Goal: Information Seeking & Learning: Learn about a topic

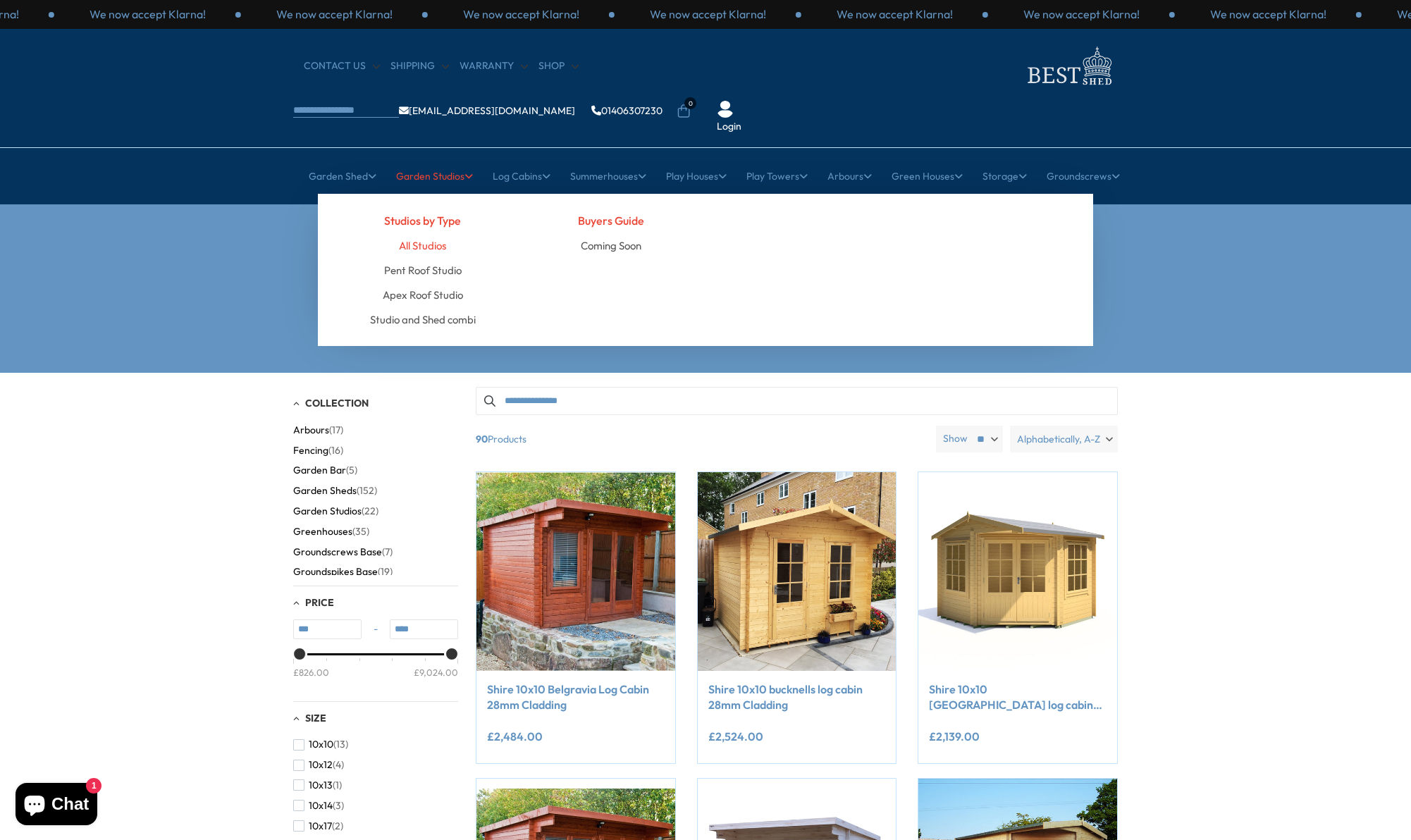
scroll to position [2, 0]
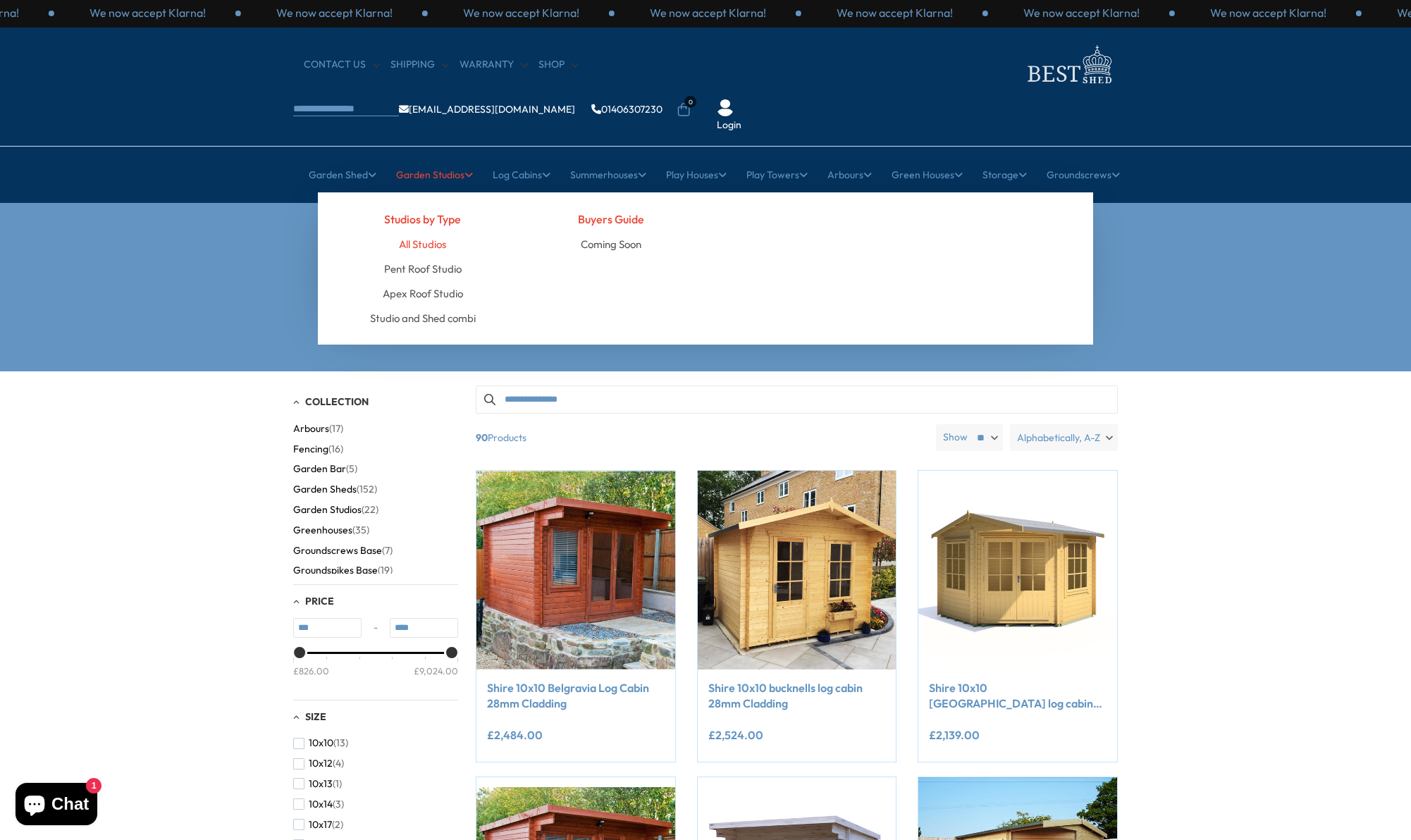
click at [418, 232] on link "All Studios" at bounding box center [422, 244] width 47 height 25
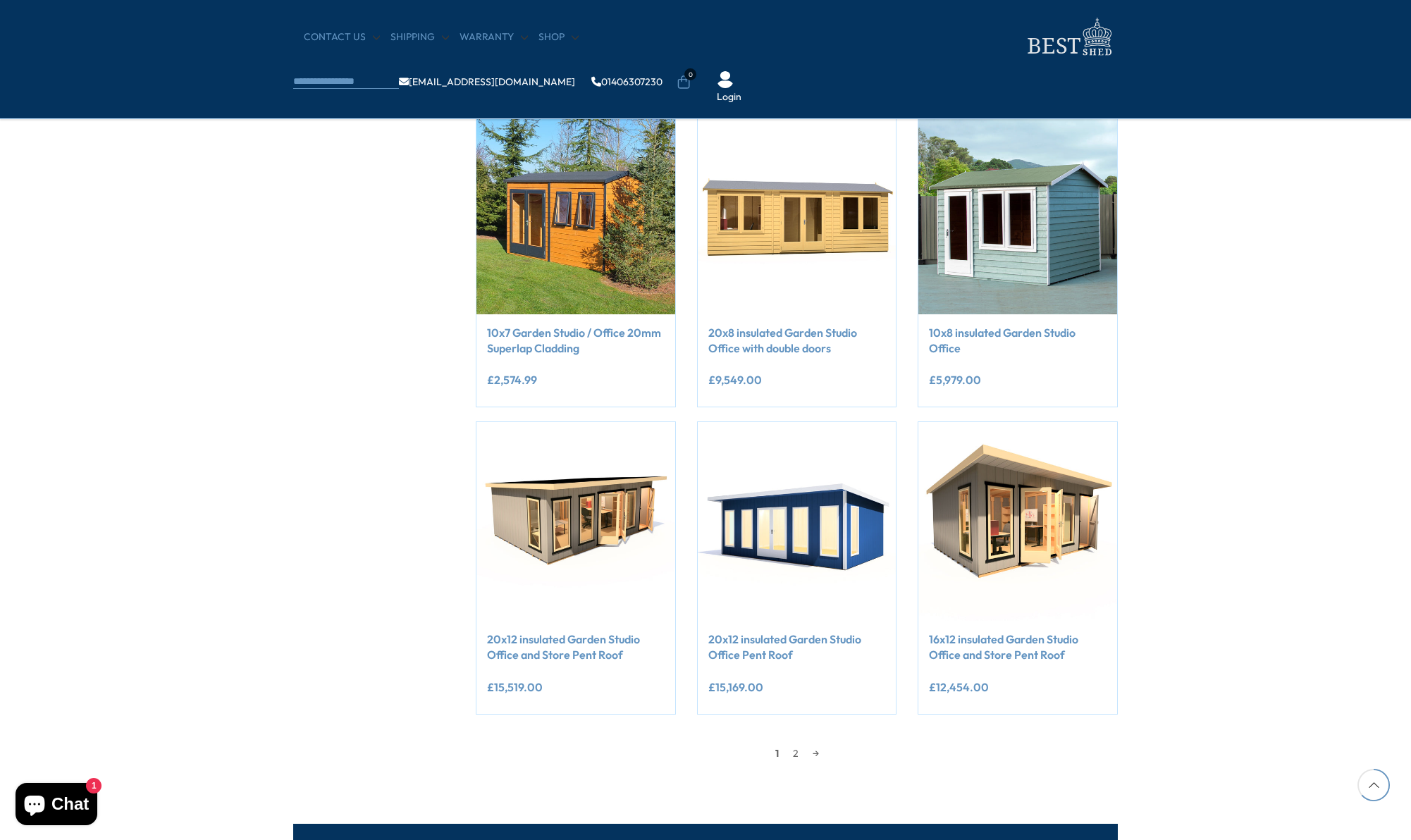
scroll to position [852, 0]
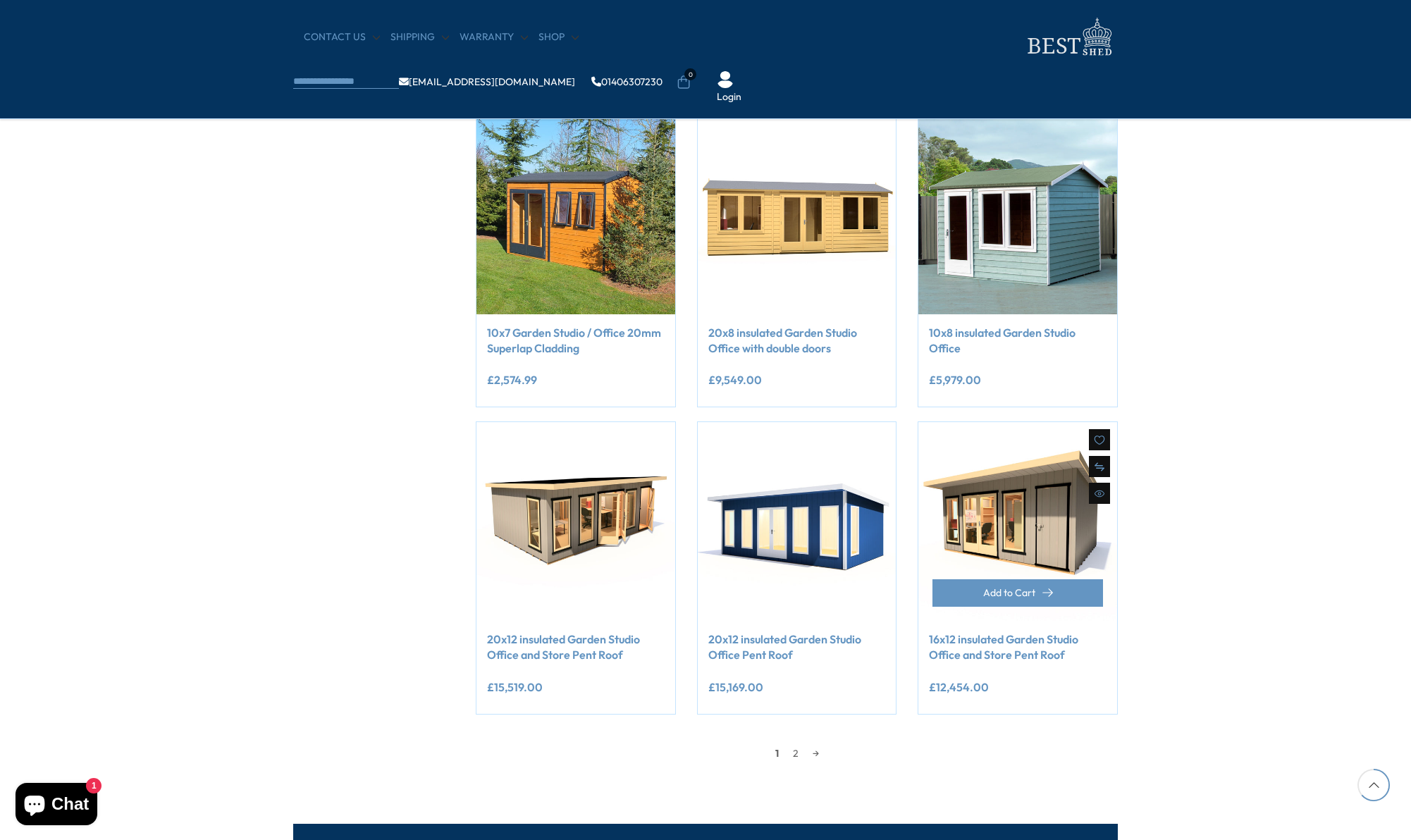
click at [1011, 532] on img at bounding box center [1017, 521] width 199 height 199
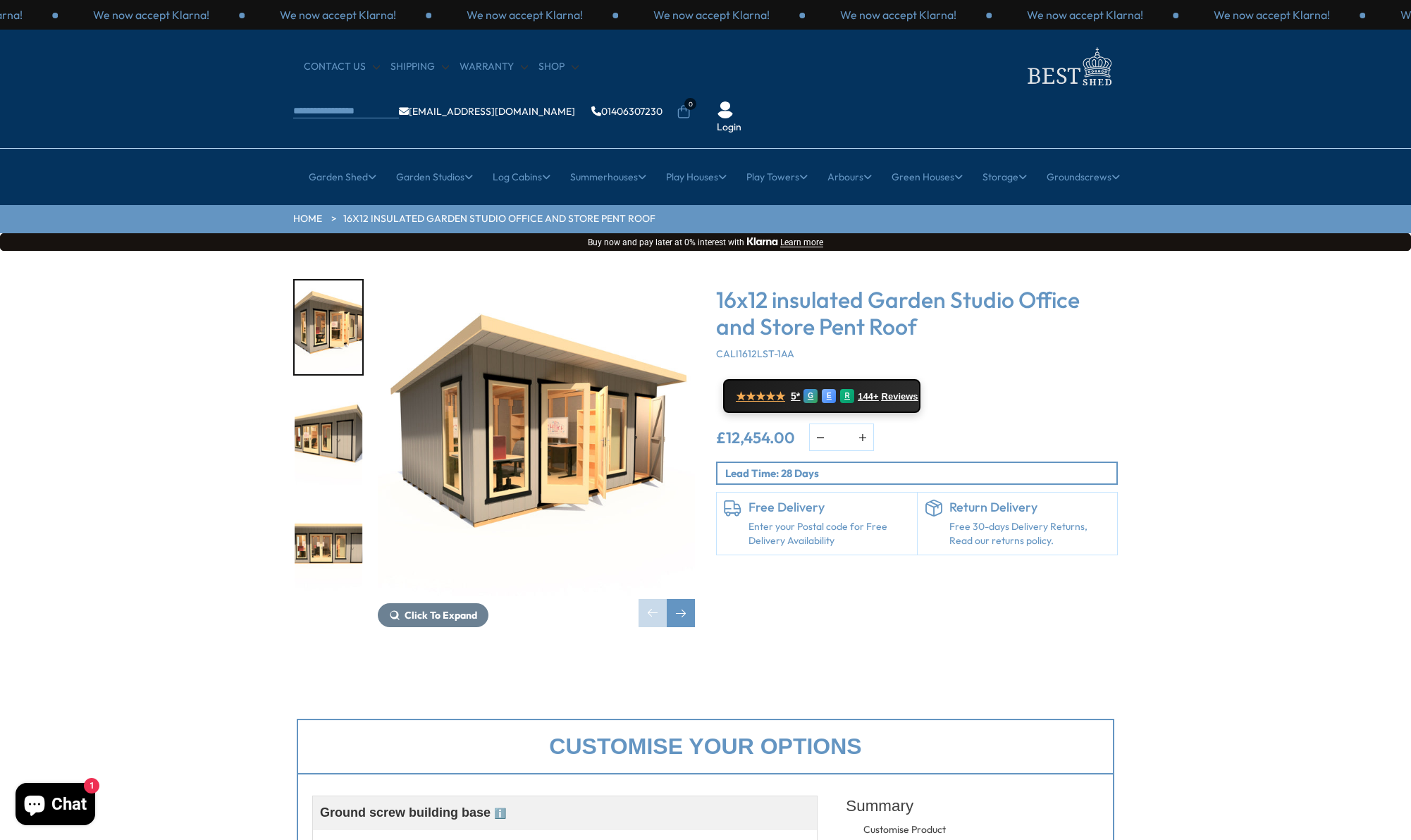
click at [526, 384] on img "1 / 9" at bounding box center [536, 438] width 317 height 317
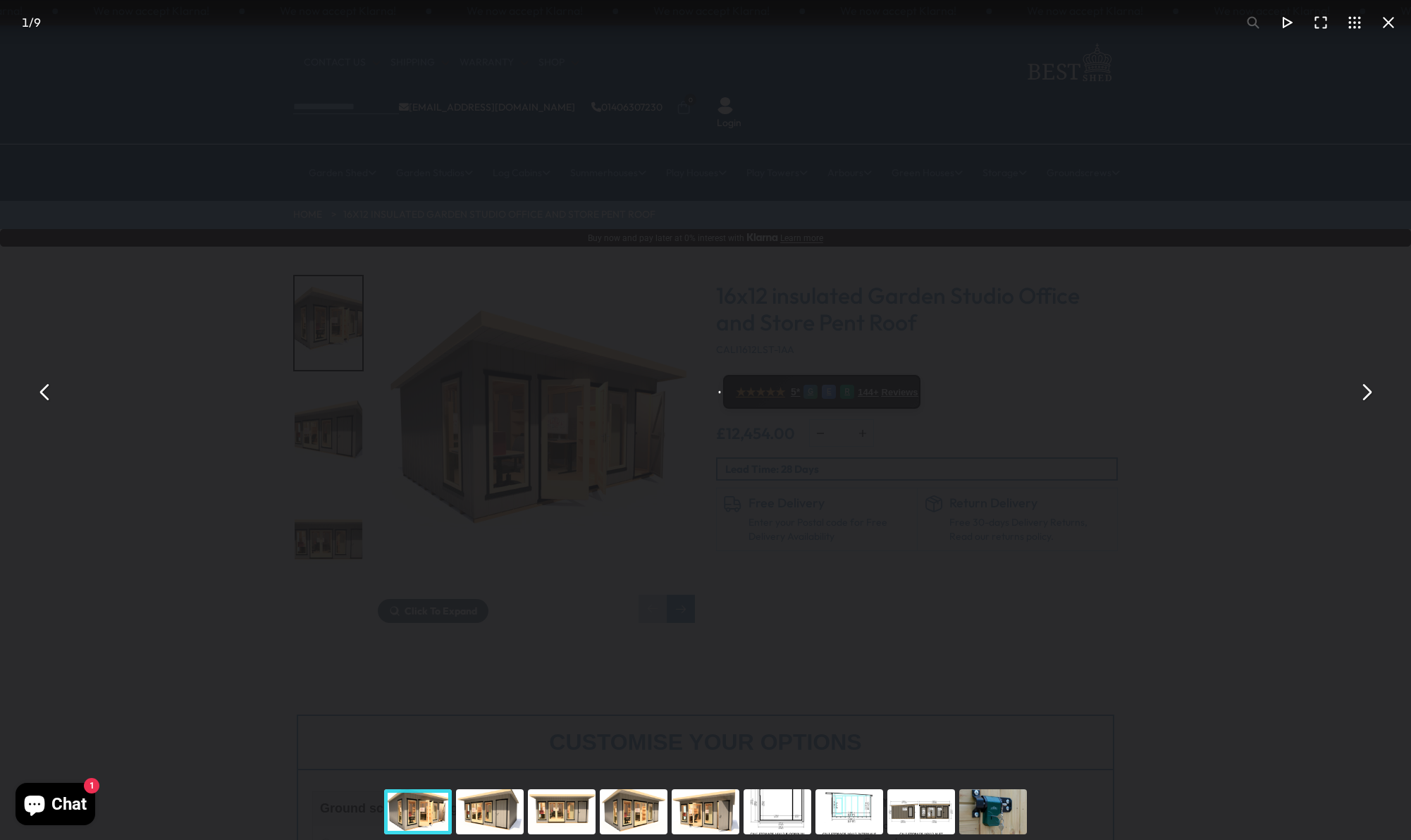
scroll to position [4, 1]
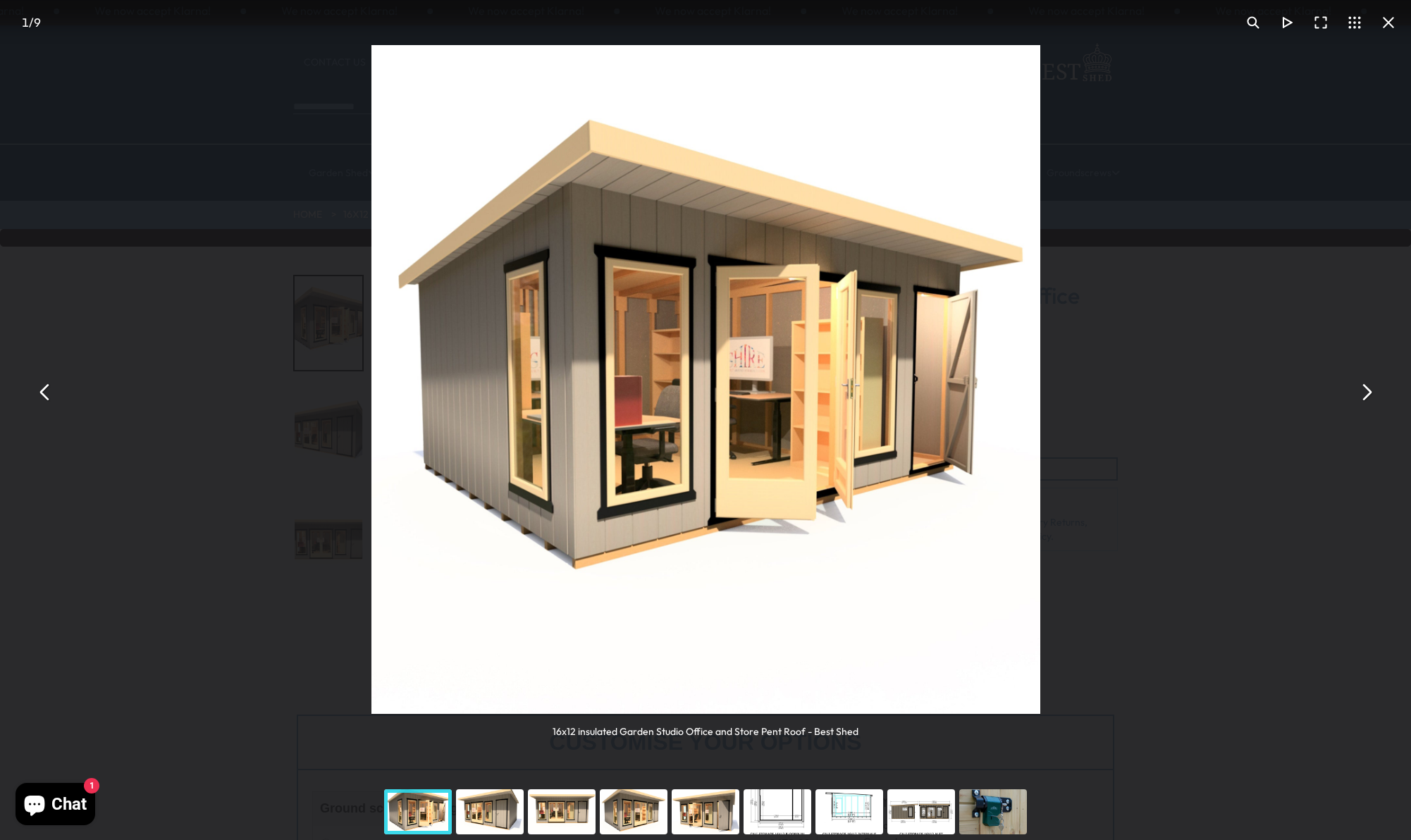
click at [1366, 390] on button "You can close this modal content with the ESC key" at bounding box center [1365, 391] width 34 height 34
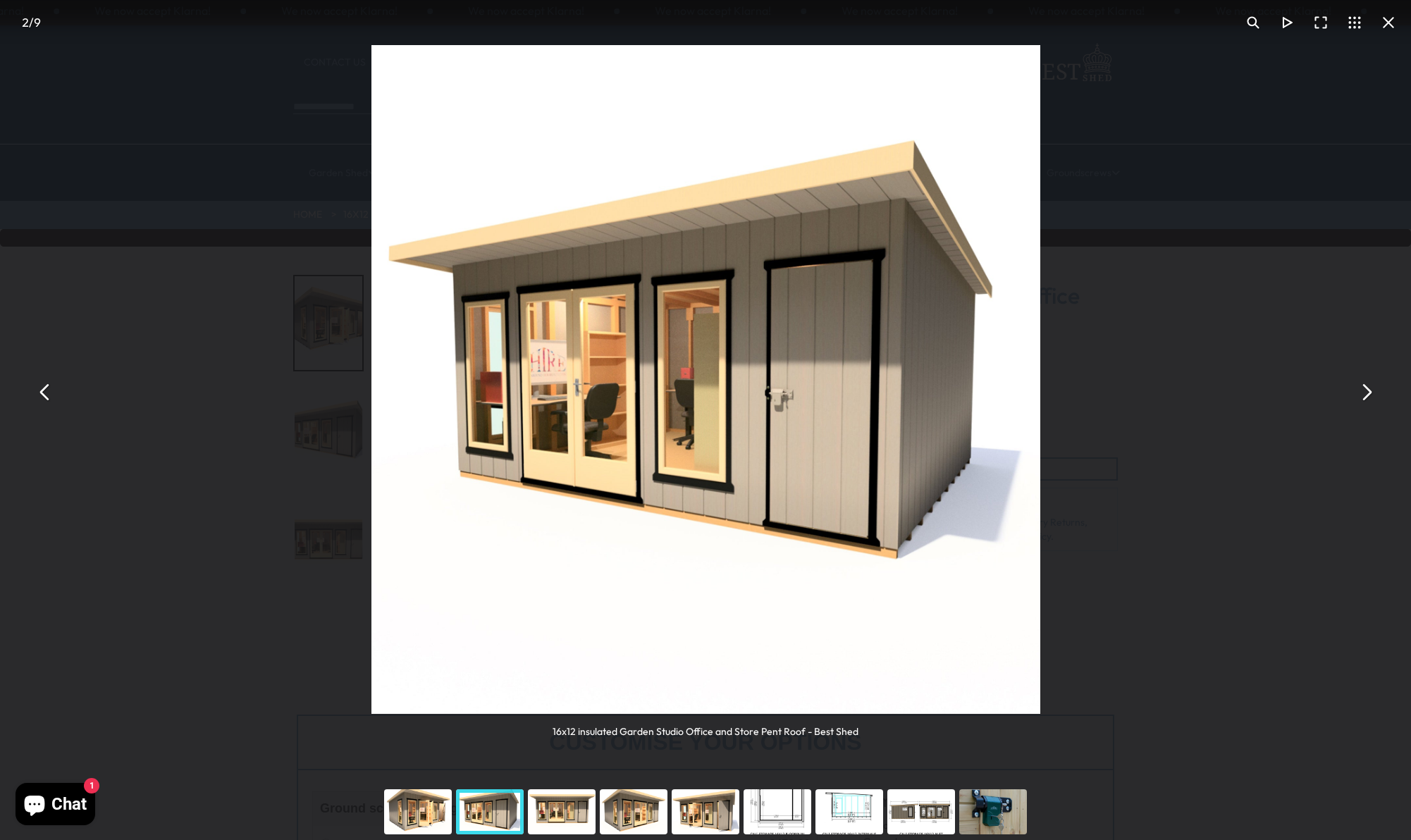
click at [1366, 390] on button "You can close this modal content with the ESC key" at bounding box center [1365, 391] width 34 height 34
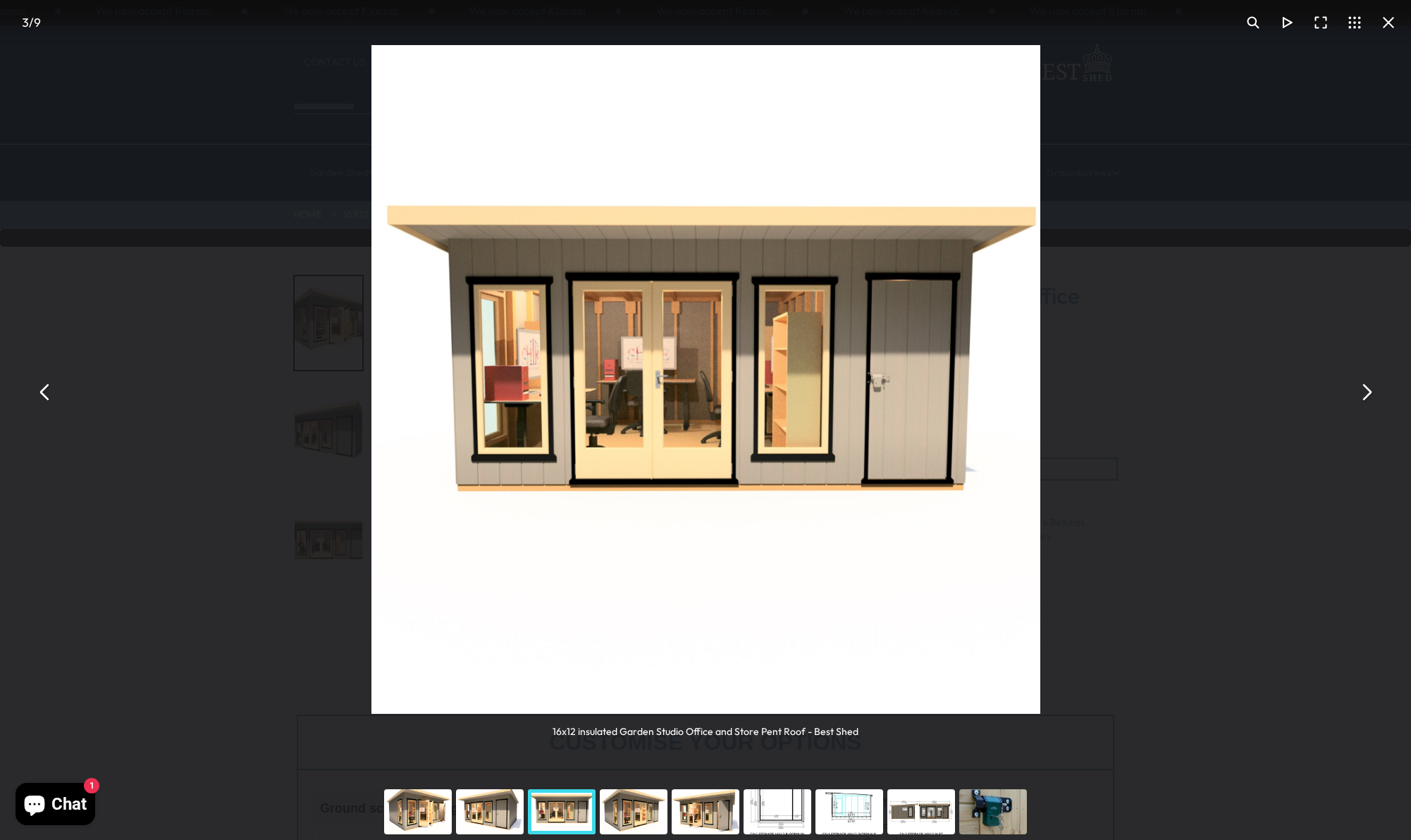
click at [1366, 390] on button "You can close this modal content with the ESC key" at bounding box center [1365, 391] width 34 height 34
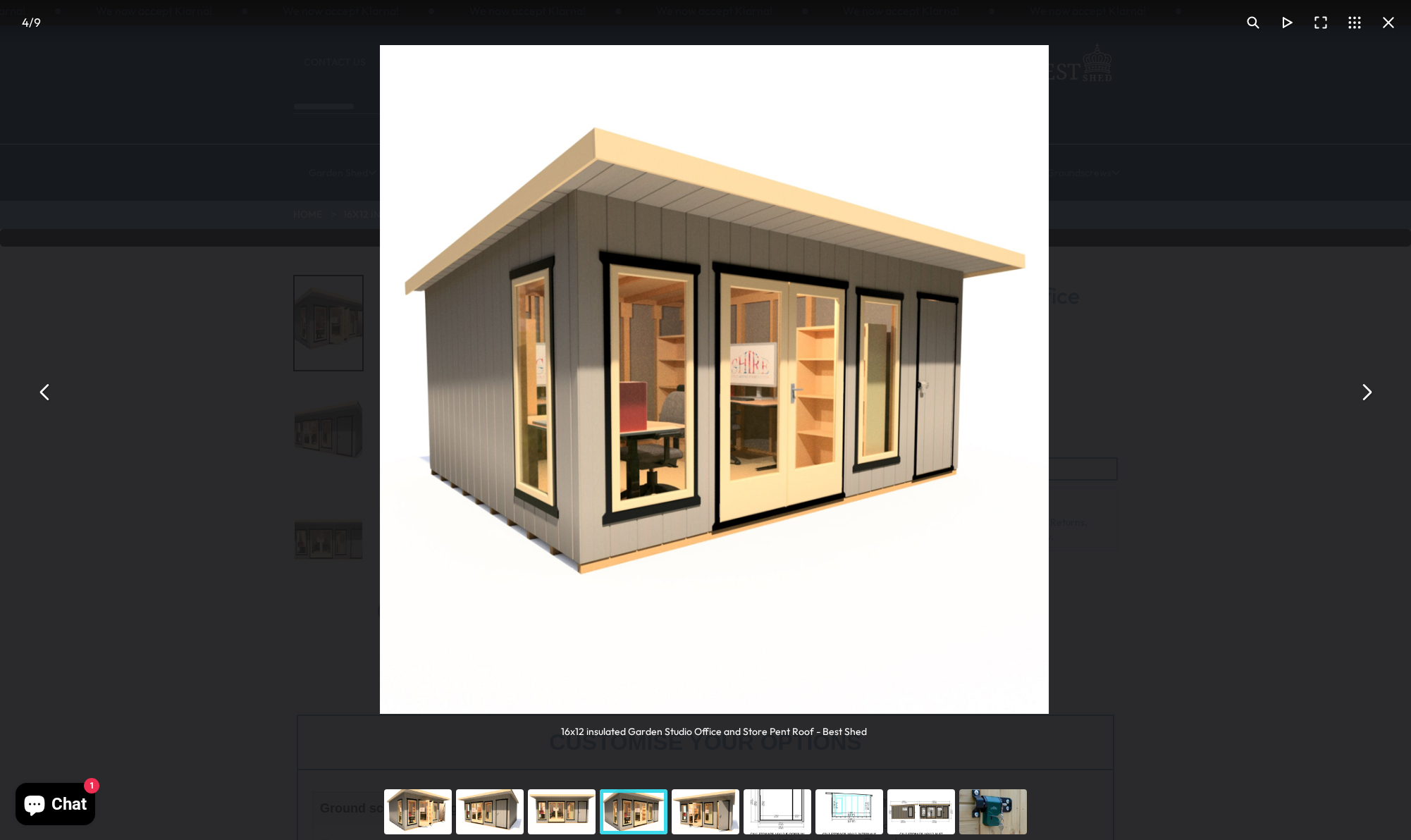
click at [1366, 390] on button "You can close this modal content with the ESC key" at bounding box center [1365, 391] width 34 height 34
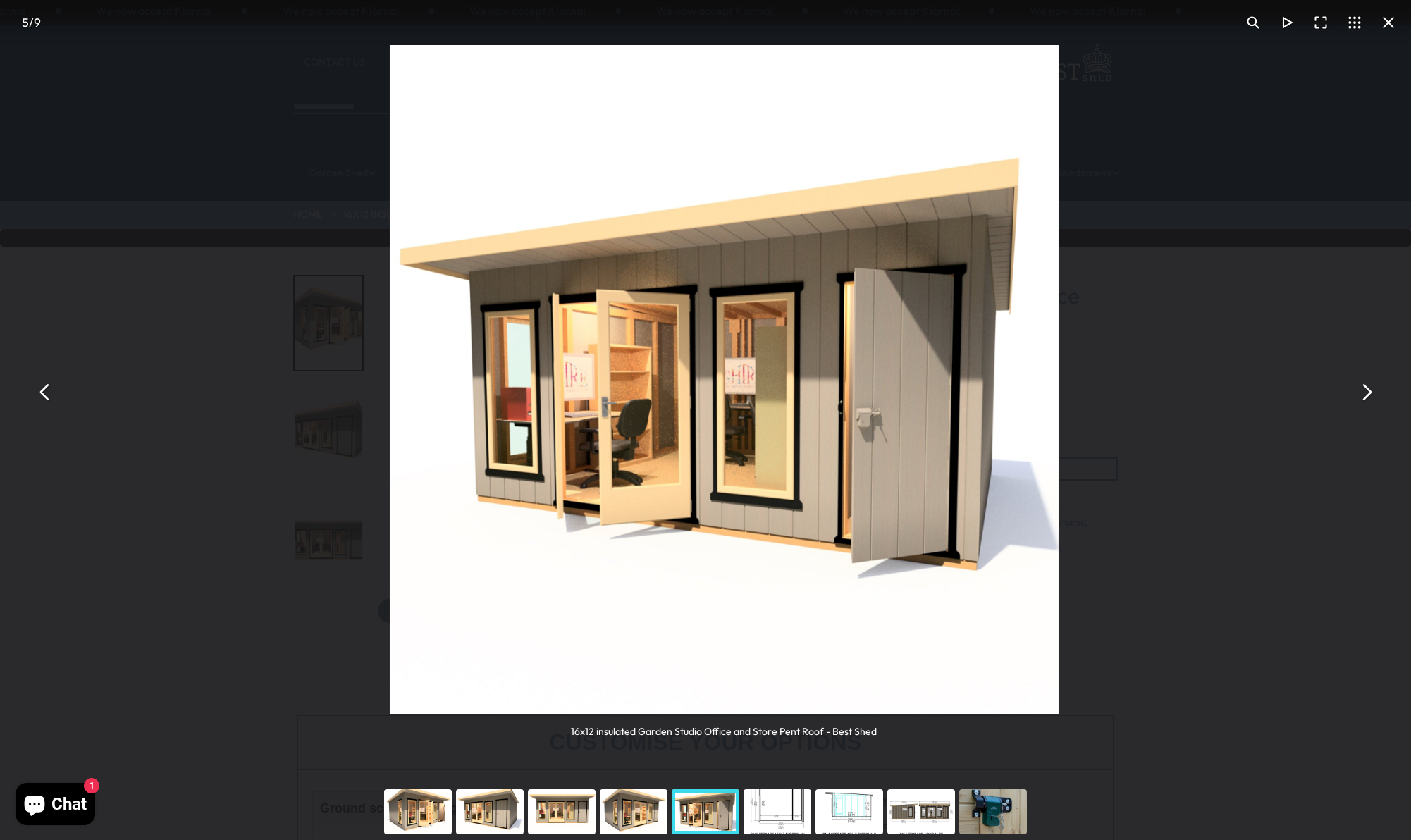
click at [1366, 390] on button "You can close this modal content with the ESC key" at bounding box center [1365, 391] width 34 height 34
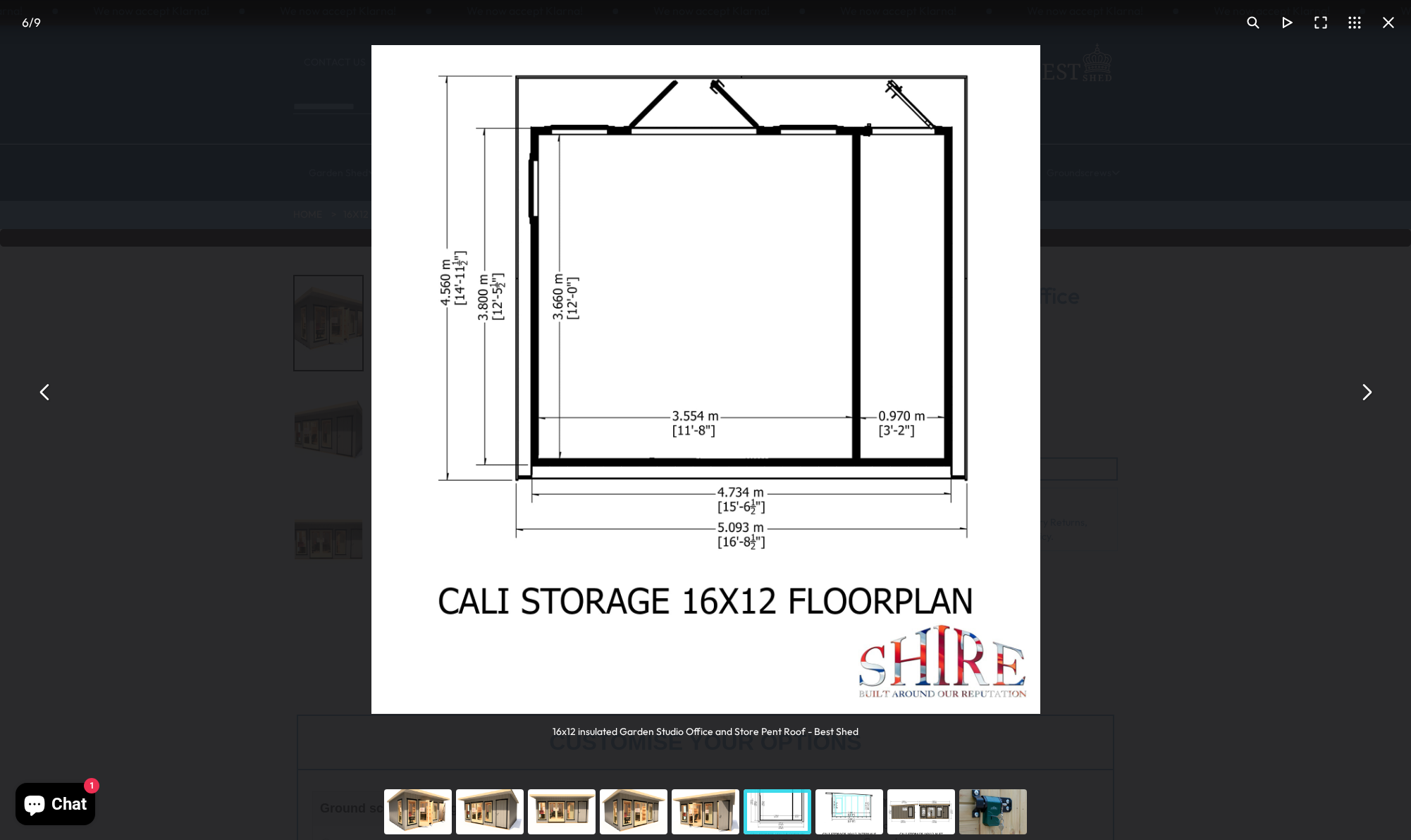
click at [1365, 391] on button "You can close this modal content with the ESC key" at bounding box center [1365, 391] width 34 height 34
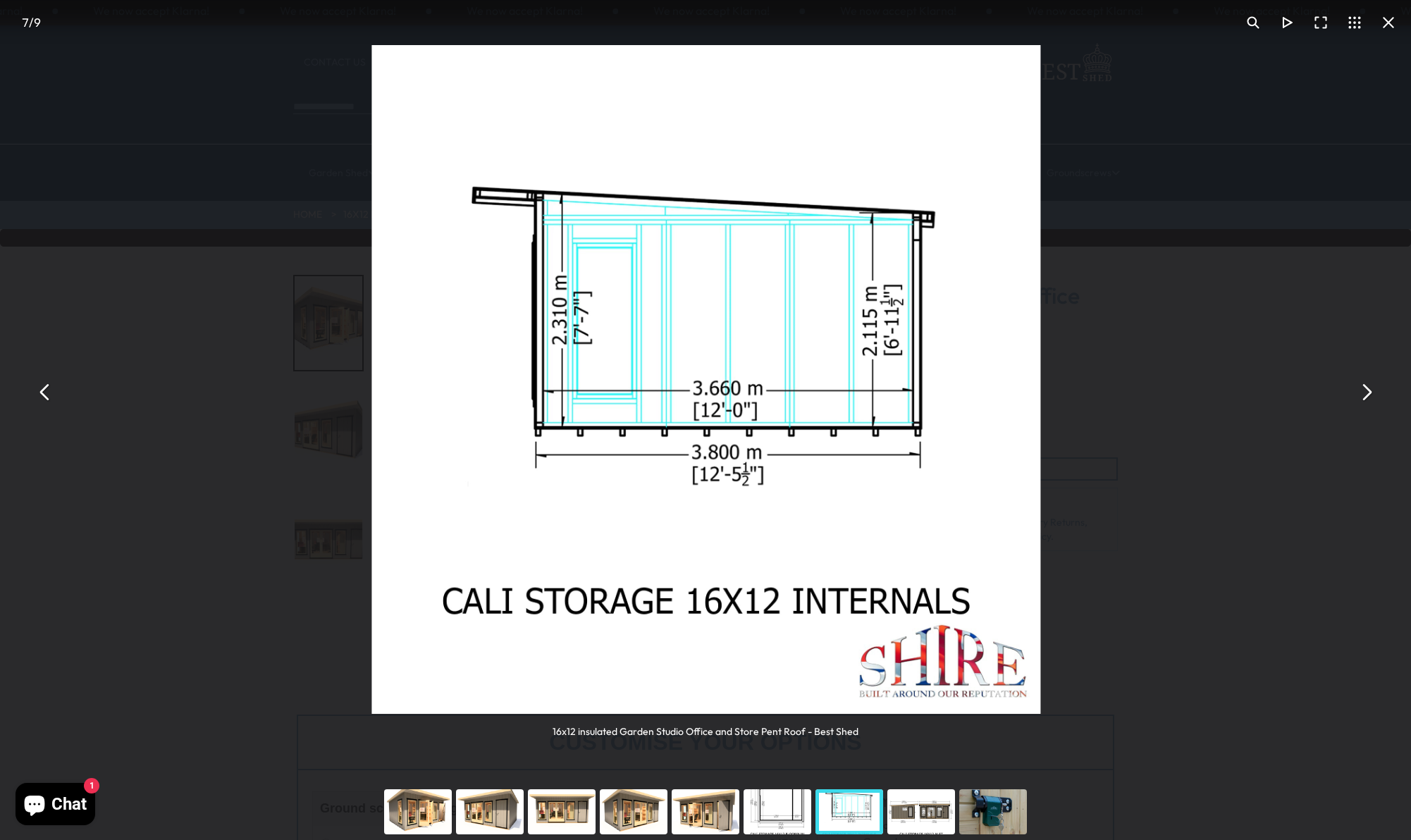
click at [1365, 391] on button "You can close this modal content with the ESC key" at bounding box center [1365, 391] width 34 height 34
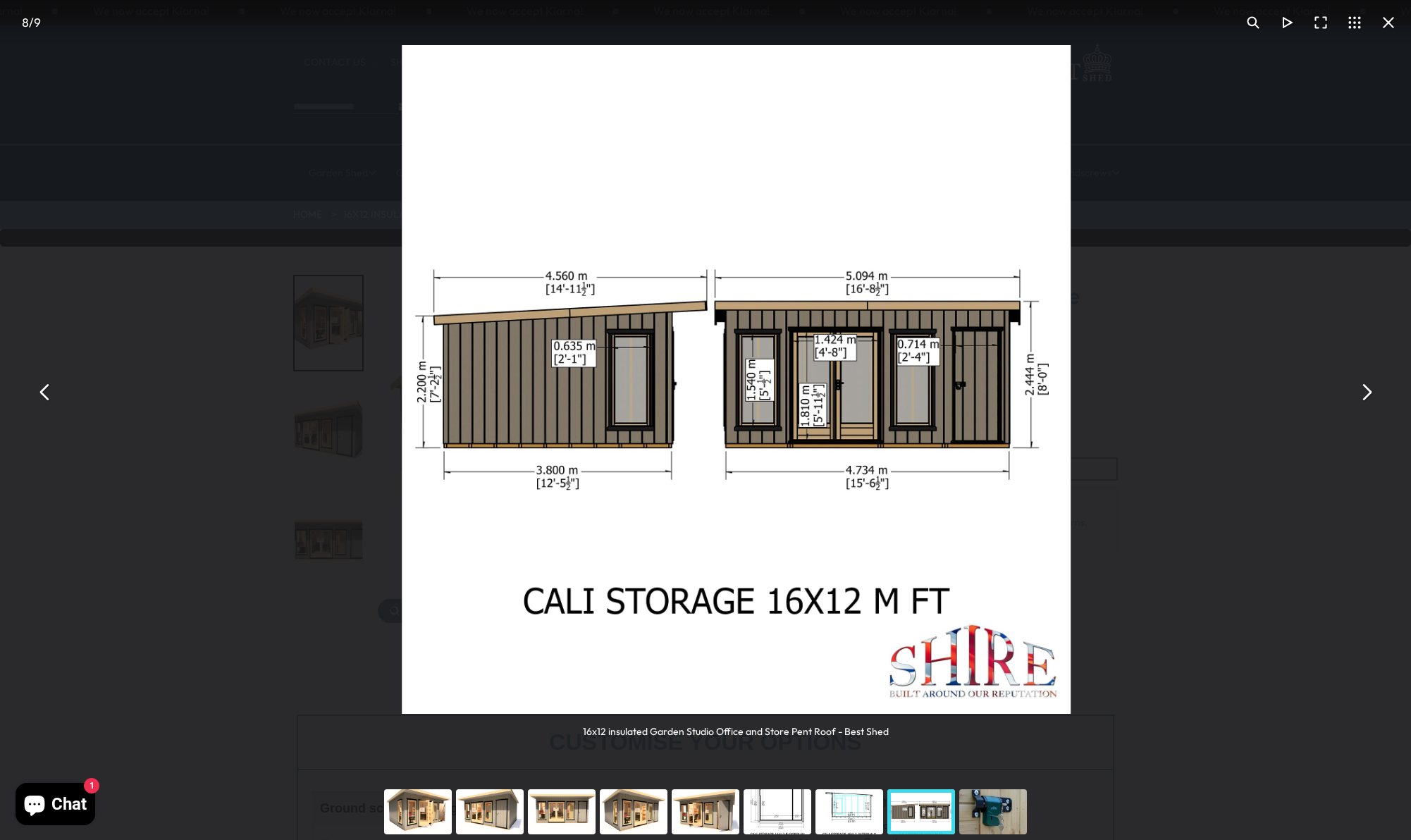
click at [1365, 391] on button "You can close this modal content with the ESC key" at bounding box center [1365, 391] width 34 height 34
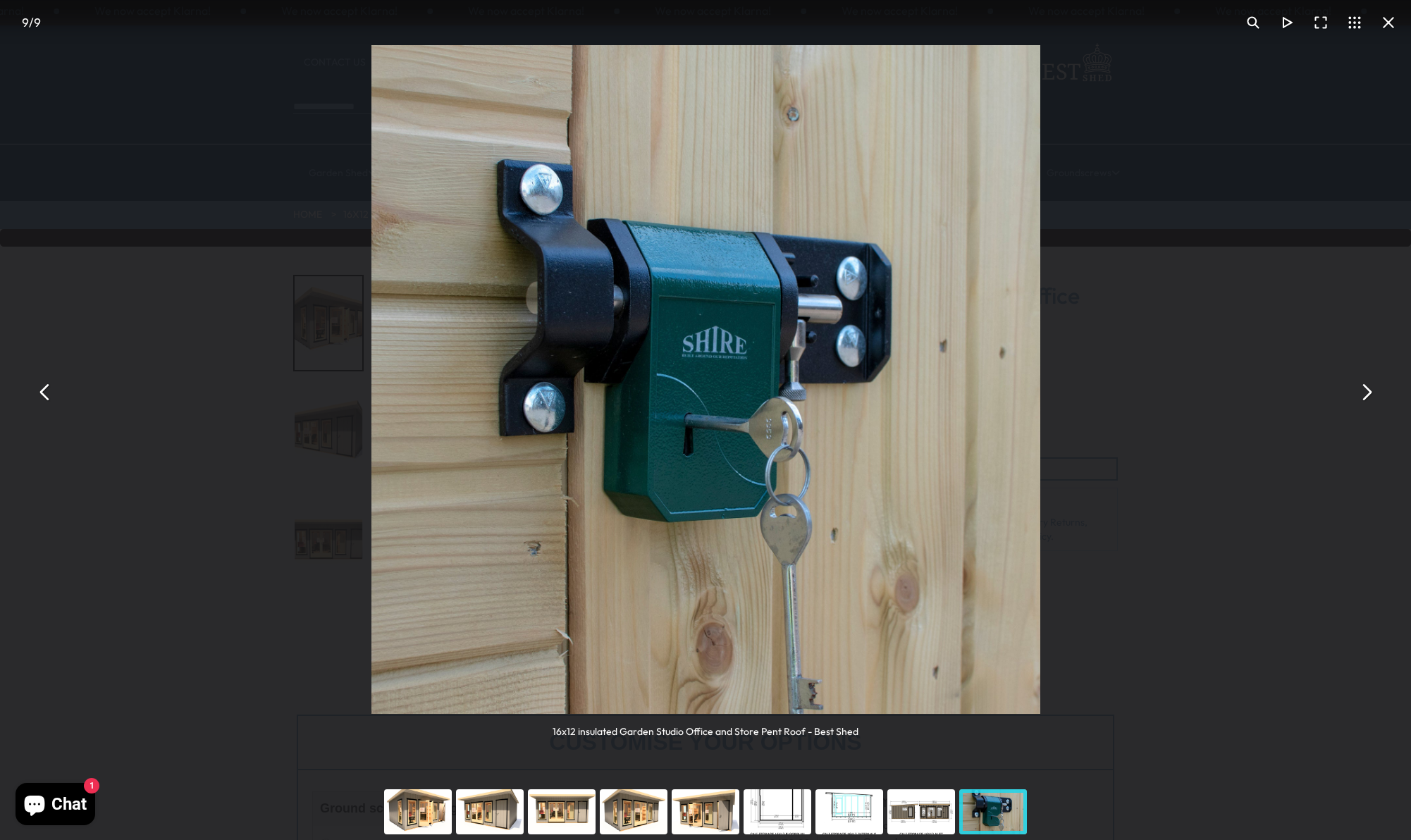
click at [1365, 391] on button "You can close this modal content with the ESC key" at bounding box center [1365, 391] width 34 height 34
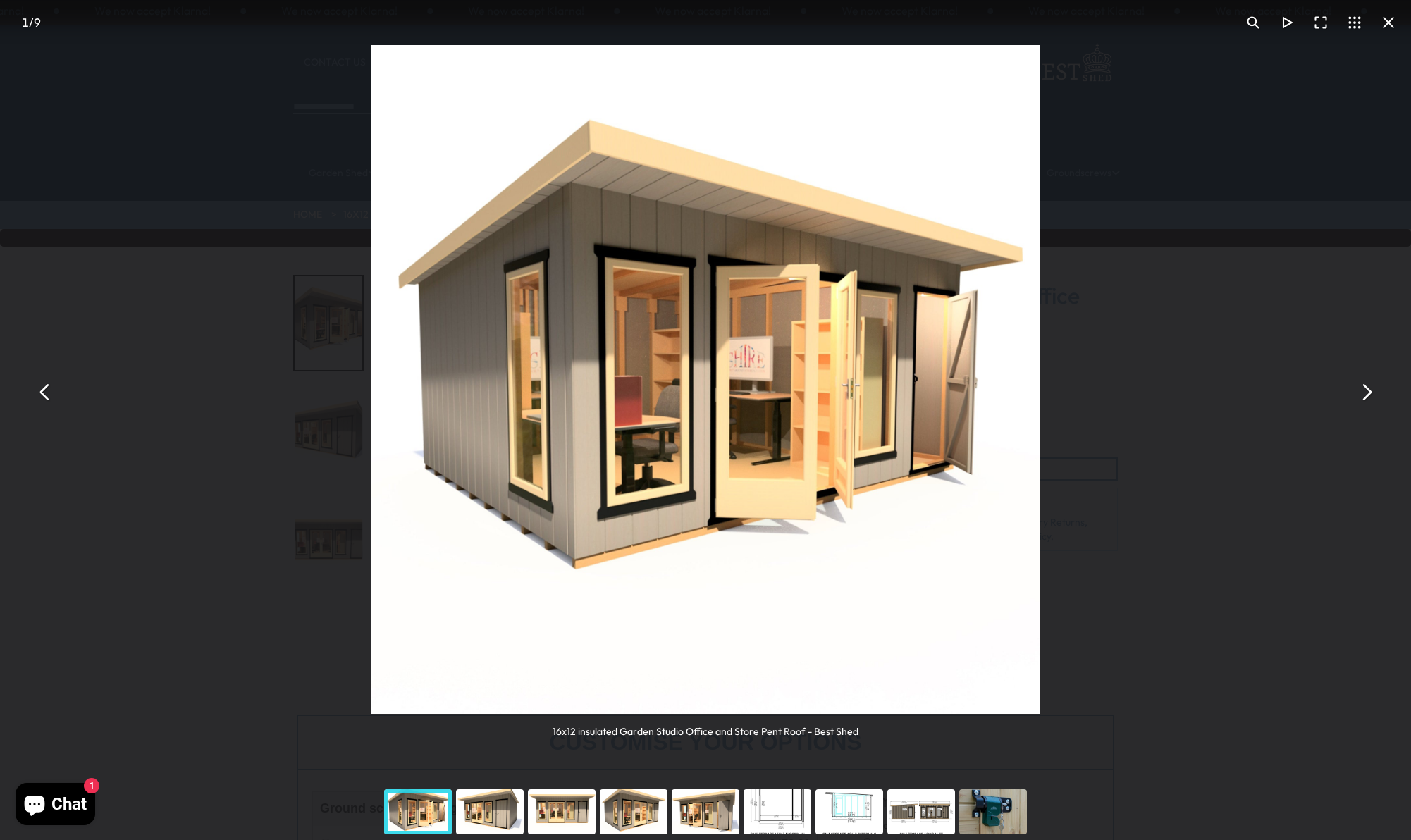
drag, startPoint x: 1386, startPoint y: 21, endPoint x: 1378, endPoint y: 27, distance: 10.0
click at [1386, 22] on button "You can close this modal content with the ESC key" at bounding box center [1388, 22] width 34 height 34
